Goal: Task Accomplishment & Management: Manage account settings

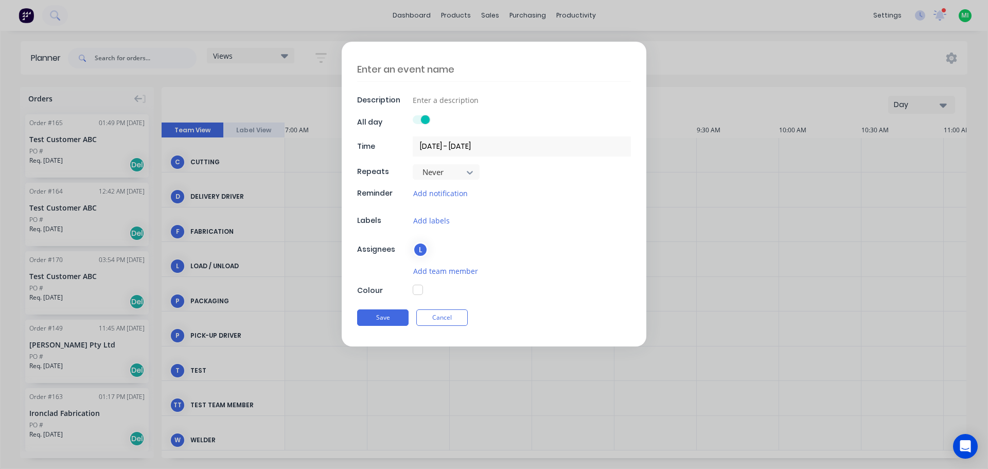
scroll to position [0, 330]
drag, startPoint x: 456, startPoint y: 311, endPoint x: 550, endPoint y: 250, distance: 112.4
click at [455, 311] on button "Cancel" at bounding box center [441, 317] width 51 height 16
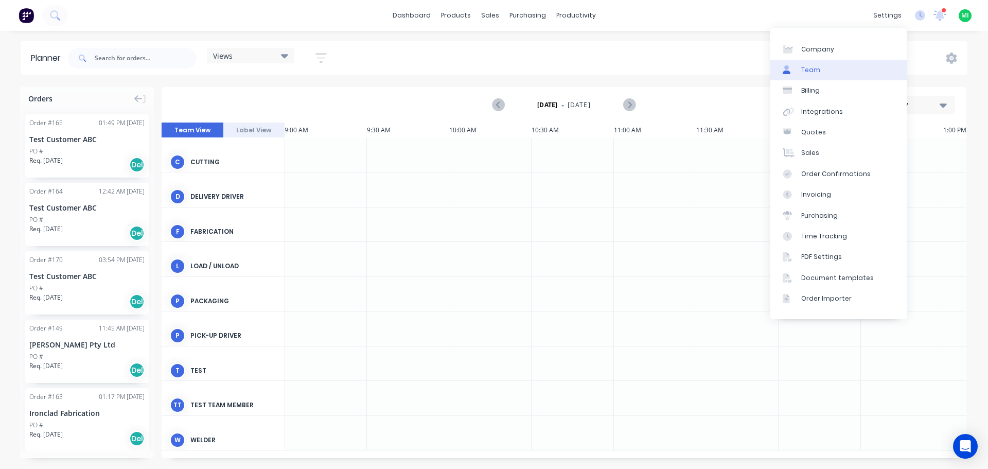
click at [847, 77] on link "Team" at bounding box center [838, 70] width 136 height 21
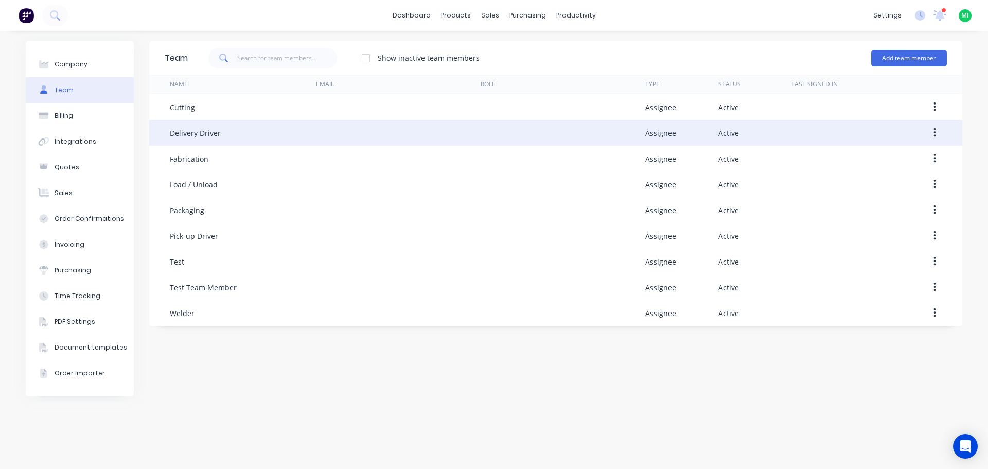
click at [936, 134] on icon "button" at bounding box center [935, 132] width 3 height 11
click at [900, 153] on div "Edit" at bounding box center [898, 159] width 79 height 15
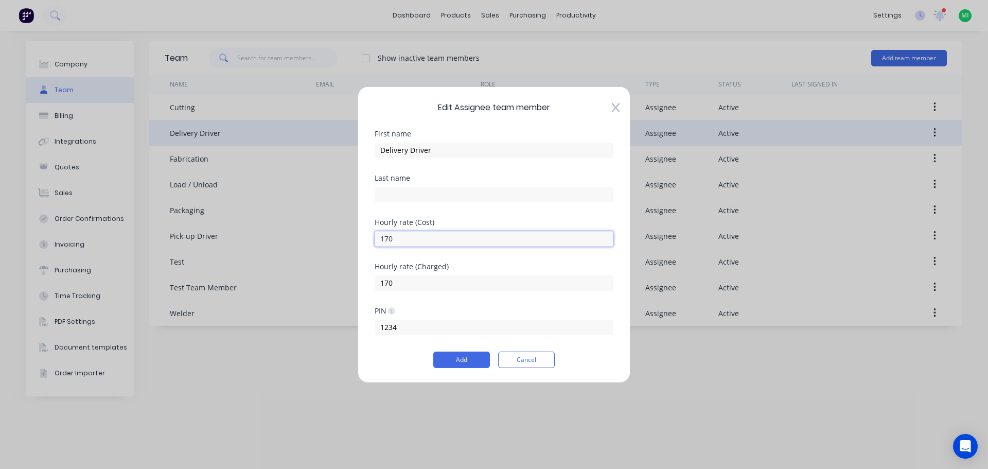
drag, startPoint x: 411, startPoint y: 240, endPoint x: 350, endPoint y: 240, distance: 60.7
click at [350, 240] on div "Edit Assignee team member First name Delivery Driver Last name Hourly rate (Cos…" at bounding box center [494, 234] width 988 height 469
type input "180"
click at [462, 357] on button "Add" at bounding box center [461, 360] width 57 height 16
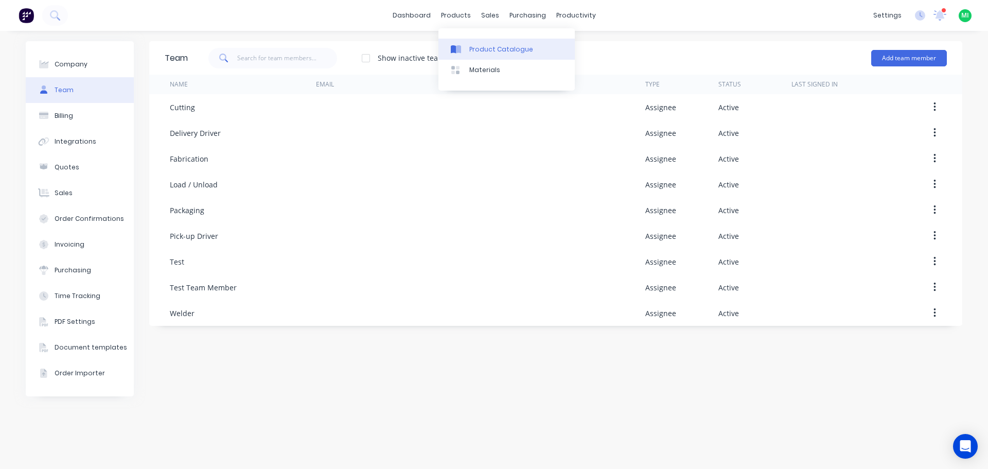
click at [481, 50] on div "Product Catalogue" at bounding box center [501, 49] width 64 height 9
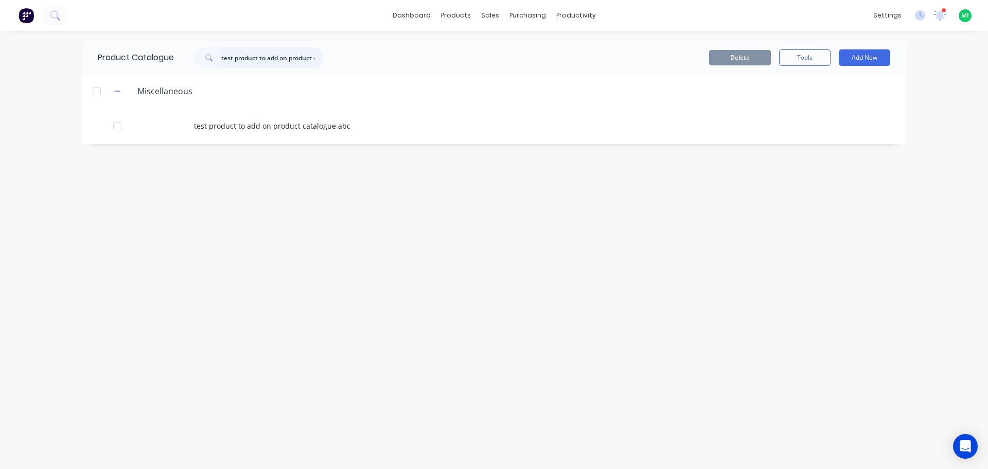
click at [265, 61] on input "test product to add on product catalogue abc" at bounding box center [272, 57] width 102 height 21
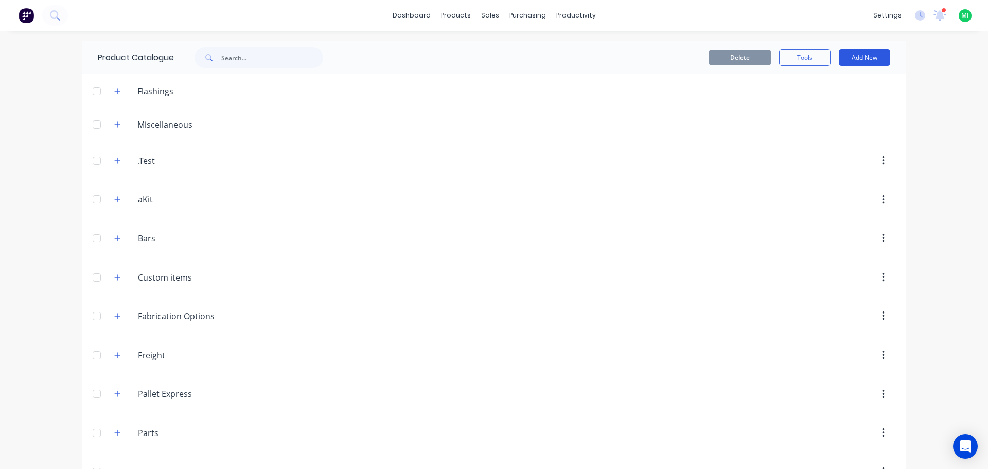
click at [865, 61] on button "Add New" at bounding box center [864, 57] width 51 height 16
click at [830, 142] on div "Product Kit" at bounding box center [841, 145] width 79 height 15
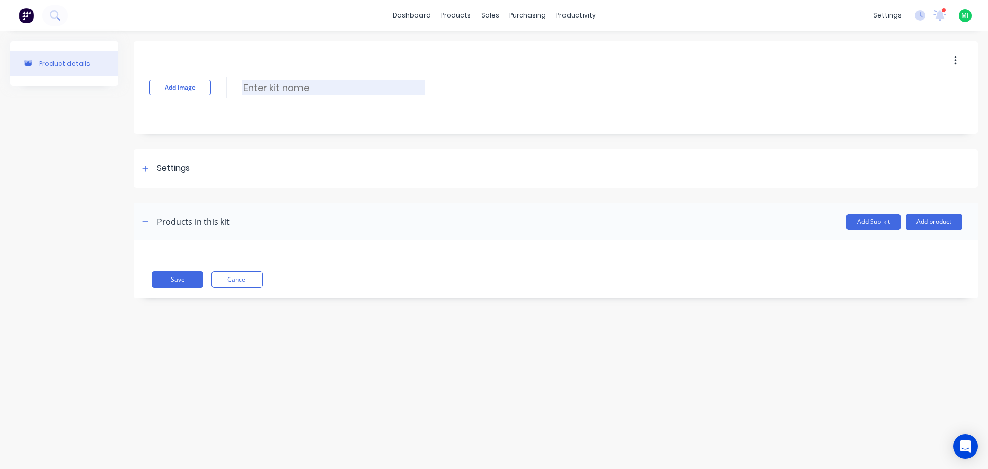
click at [285, 91] on input at bounding box center [333, 87] width 182 height 15
type input "Delivery Kit"
click at [214, 158] on div "Settings" at bounding box center [556, 168] width 844 height 39
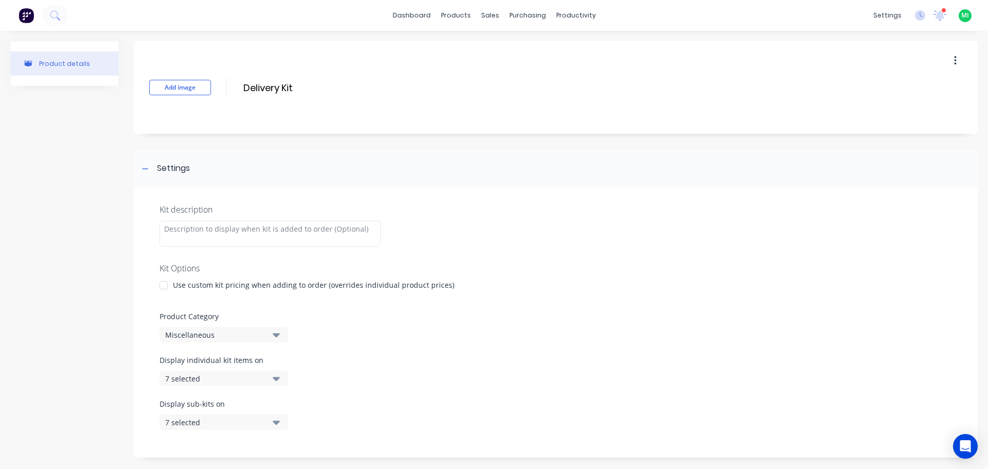
scroll to position [135, 0]
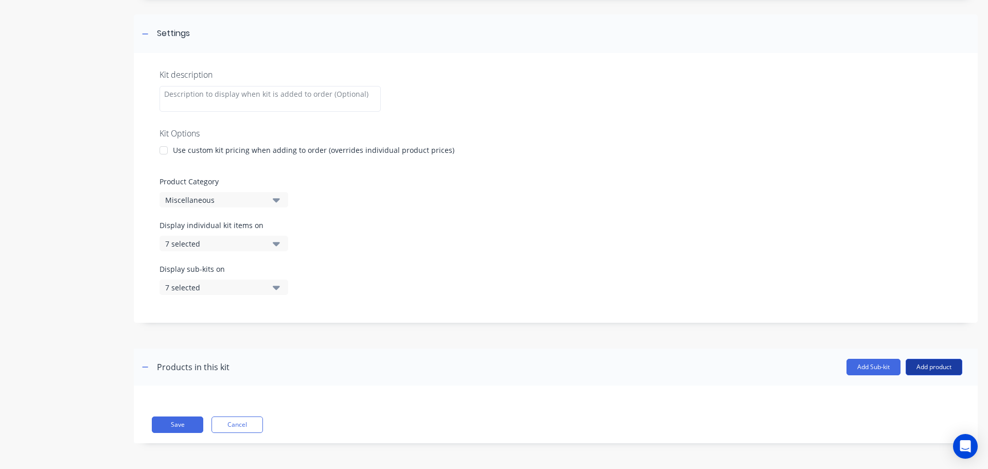
click at [934, 364] on button "Add product" at bounding box center [934, 367] width 57 height 16
click at [892, 411] on div "Labour" at bounding box center [913, 414] width 79 height 15
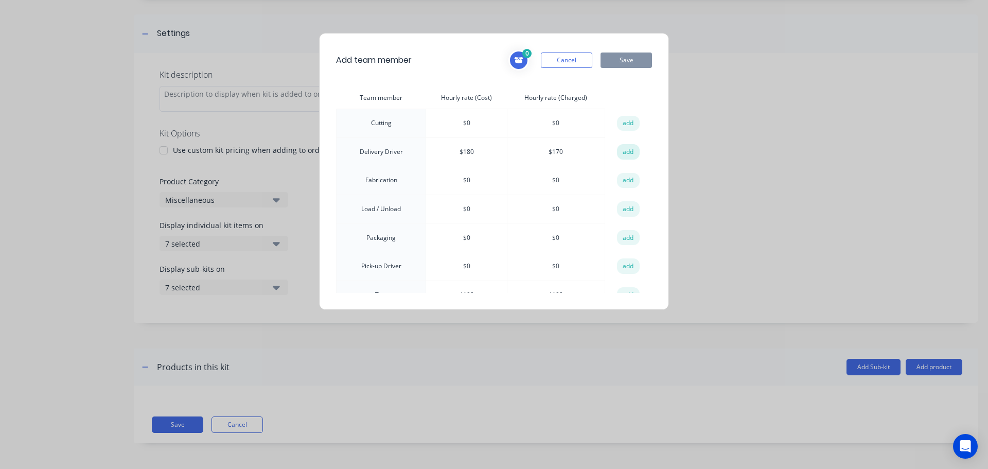
click at [623, 152] on button "add" at bounding box center [628, 151] width 23 height 15
click at [621, 63] on button "Save" at bounding box center [626, 59] width 51 height 15
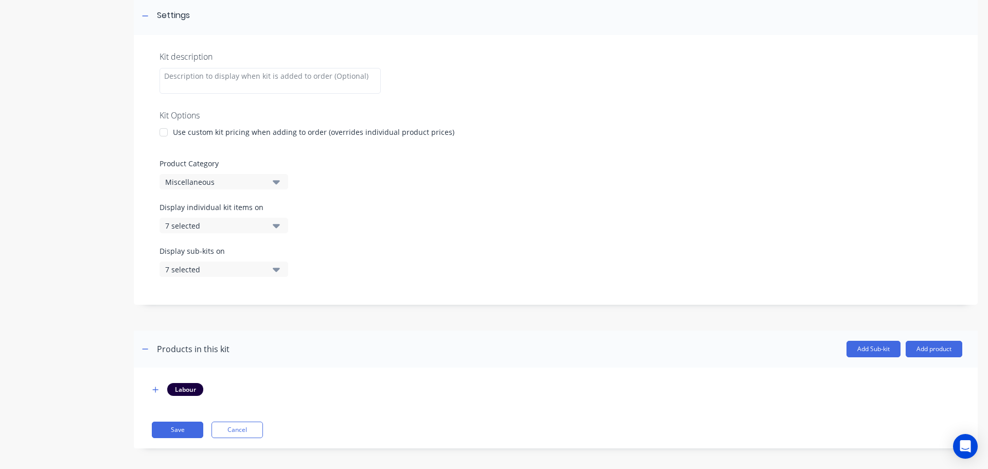
scroll to position [158, 0]
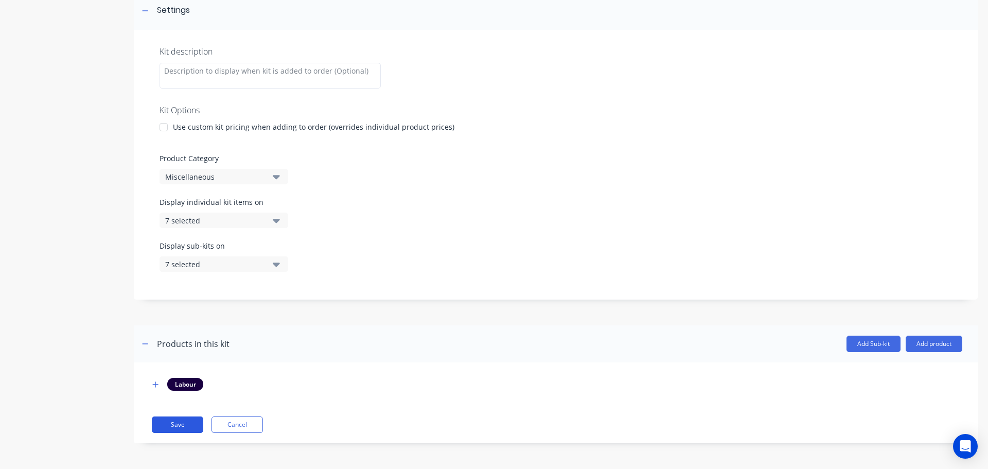
click at [178, 418] on button "Save" at bounding box center [177, 424] width 51 height 16
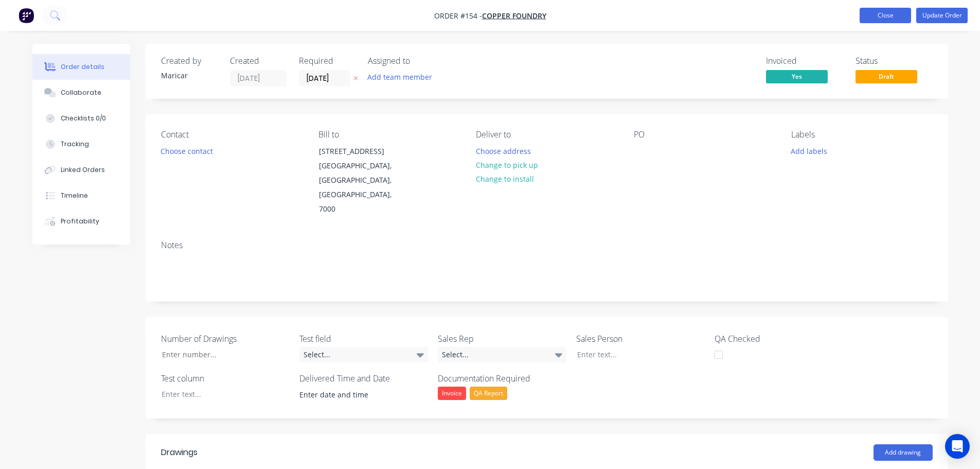
scroll to position [257, 0]
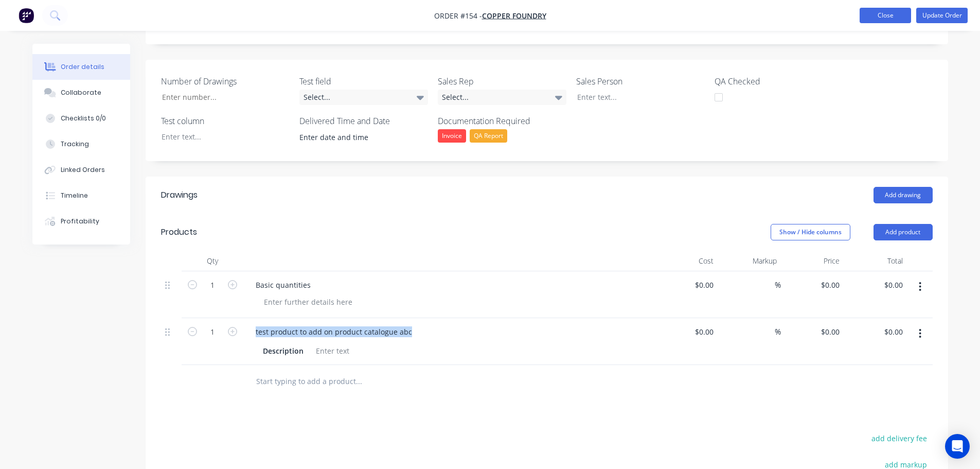
click at [896, 12] on button "Close" at bounding box center [885, 15] width 51 height 15
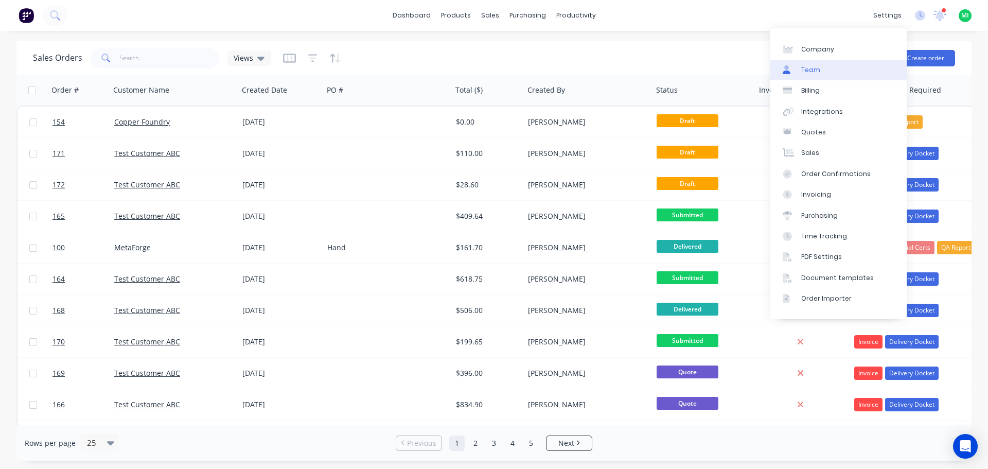
click at [833, 67] on link "Team" at bounding box center [838, 70] width 136 height 21
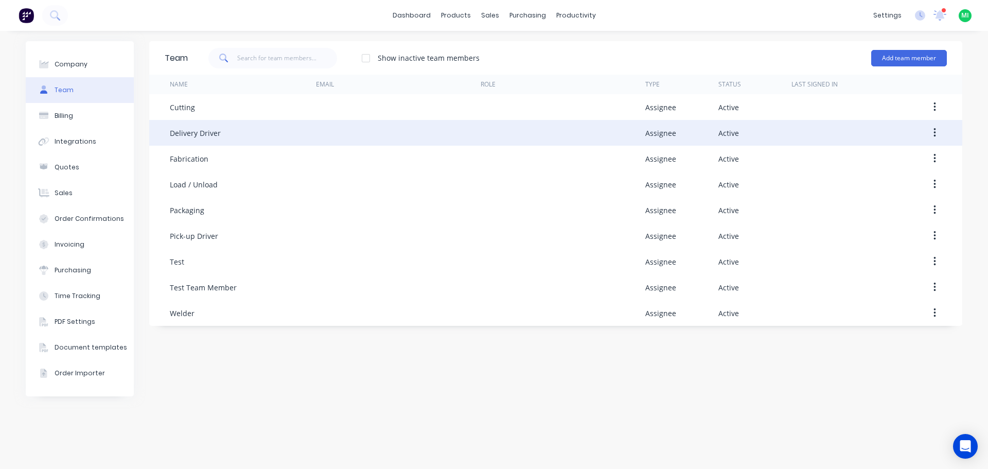
click at [934, 136] on icon "button" at bounding box center [935, 132] width 2 height 9
click at [906, 152] on div "Edit" at bounding box center [898, 159] width 79 height 15
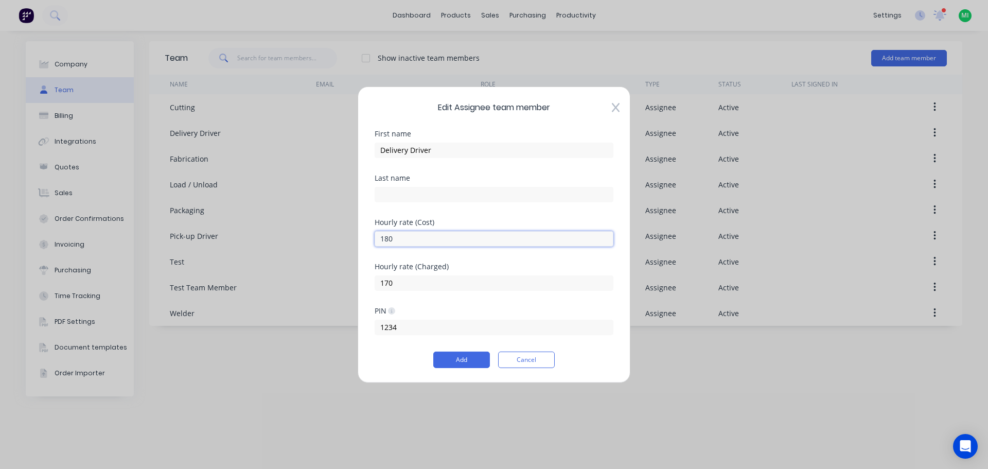
drag, startPoint x: 404, startPoint y: 240, endPoint x: 331, endPoint y: 239, distance: 73.1
click at [331, 239] on div "Edit Assignee team member First name Delivery Driver Last name Hourly rate (Cos…" at bounding box center [494, 234] width 988 height 469
type input "250"
click at [448, 363] on button "Add" at bounding box center [461, 360] width 57 height 16
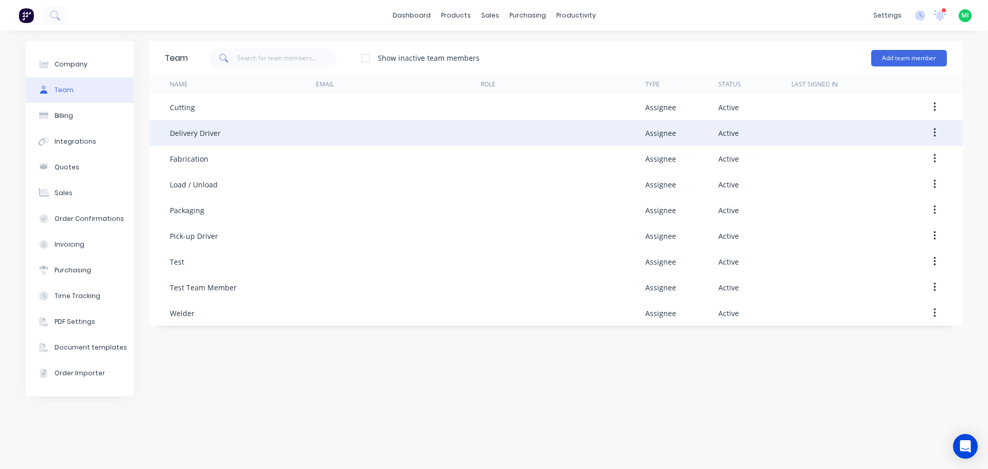
click at [939, 130] on button "button" at bounding box center [935, 133] width 24 height 19
click at [923, 152] on button "Edit" at bounding box center [898, 160] width 98 height 21
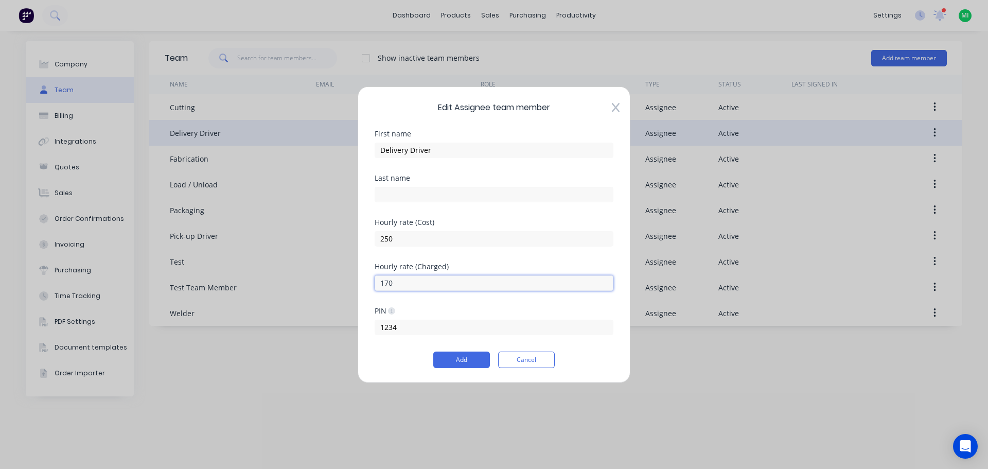
drag, startPoint x: 404, startPoint y: 281, endPoint x: 312, endPoint y: 279, distance: 92.1
click at [312, 279] on div "Edit Assignee team member First name Delivery Driver Last name Hourly rate (Cos…" at bounding box center [494, 234] width 988 height 469
type input "300"
click at [479, 361] on button "Add" at bounding box center [461, 360] width 57 height 16
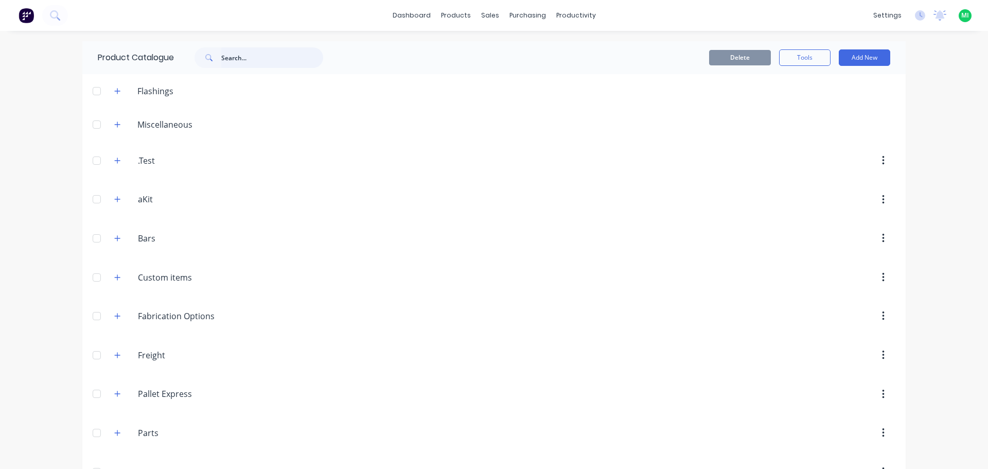
click at [234, 51] on input "text" at bounding box center [272, 57] width 102 height 21
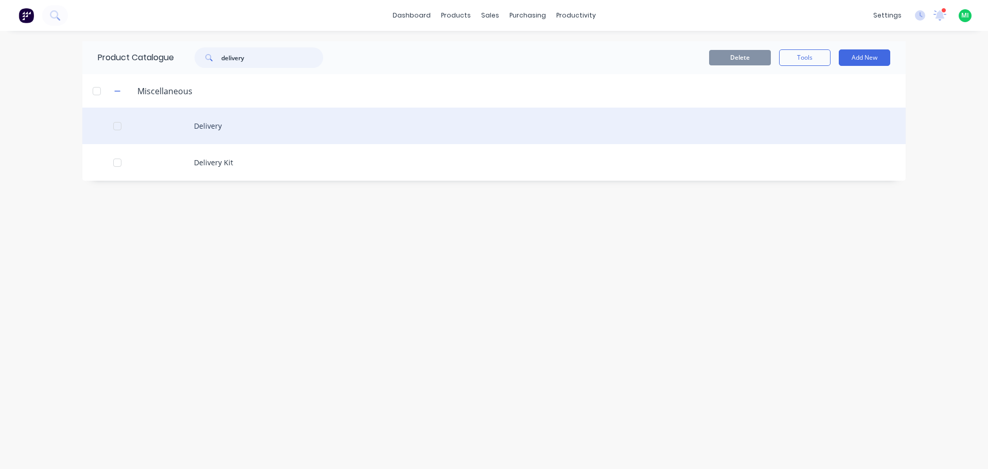
type input "delivery"
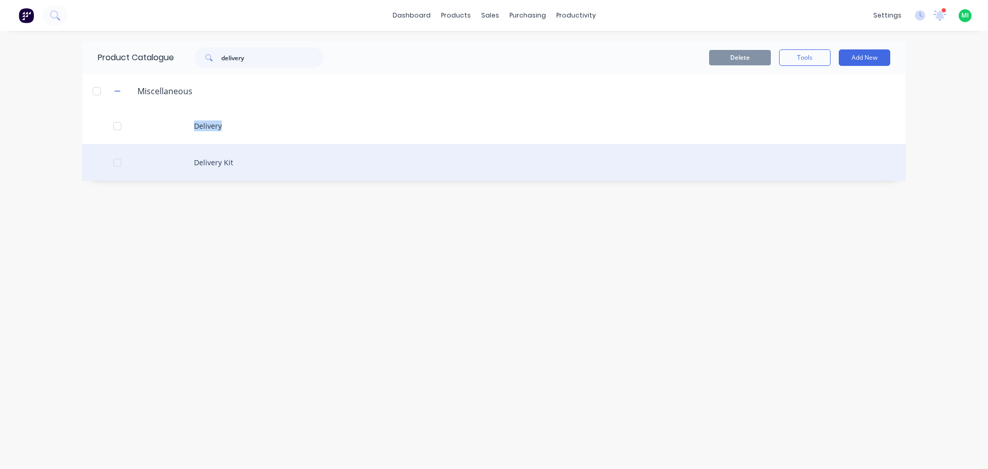
drag, startPoint x: 196, startPoint y: 131, endPoint x: 198, endPoint y: 168, distance: 37.6
click at [198, 168] on div "Delivery Delivery Kit" at bounding box center [494, 144] width 824 height 73
click at [198, 167] on div "Delivery Kit" at bounding box center [494, 162] width 824 height 37
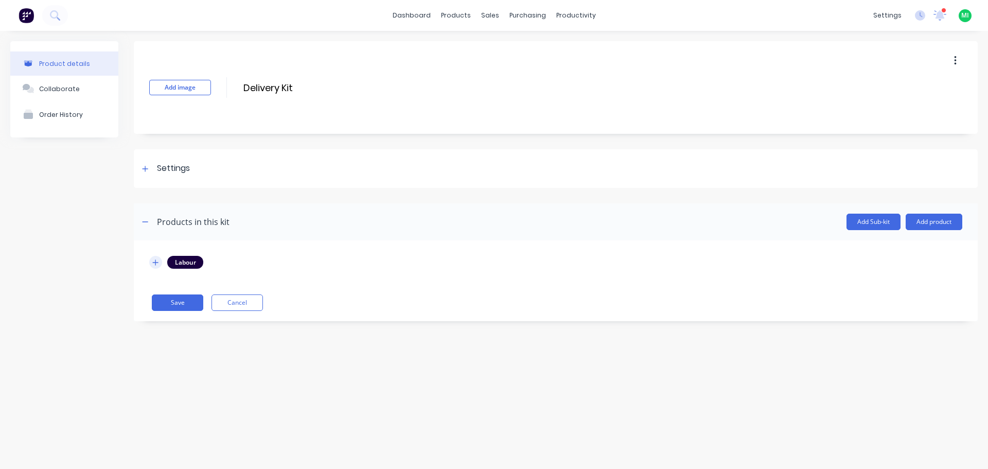
click at [156, 264] on icon "button" at bounding box center [155, 262] width 6 height 7
click at [154, 266] on button "button" at bounding box center [155, 262] width 13 height 13
click at [155, 259] on icon "button" at bounding box center [155, 262] width 6 height 7
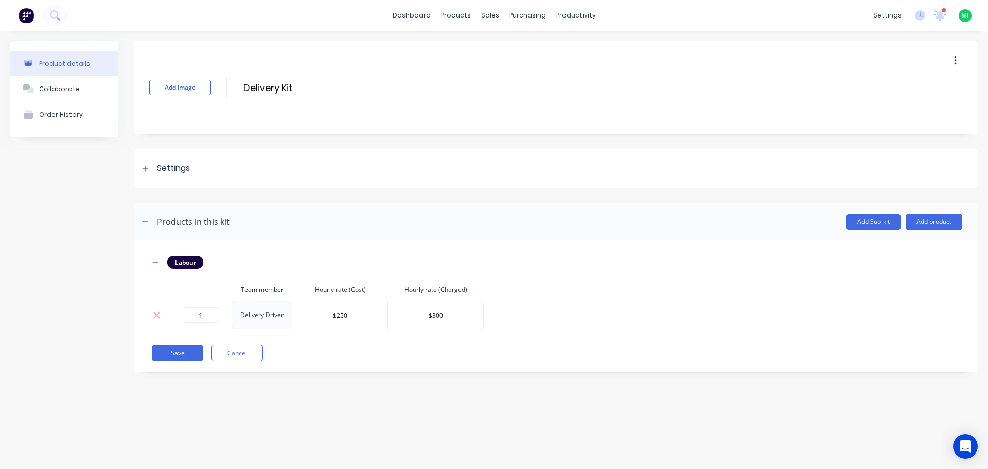
click at [371, 400] on div "Product details Collaborate Order History Add image Delivery Kit Delivery Kit E…" at bounding box center [494, 239] width 988 height 417
